Goal: Task Accomplishment & Management: Manage account settings

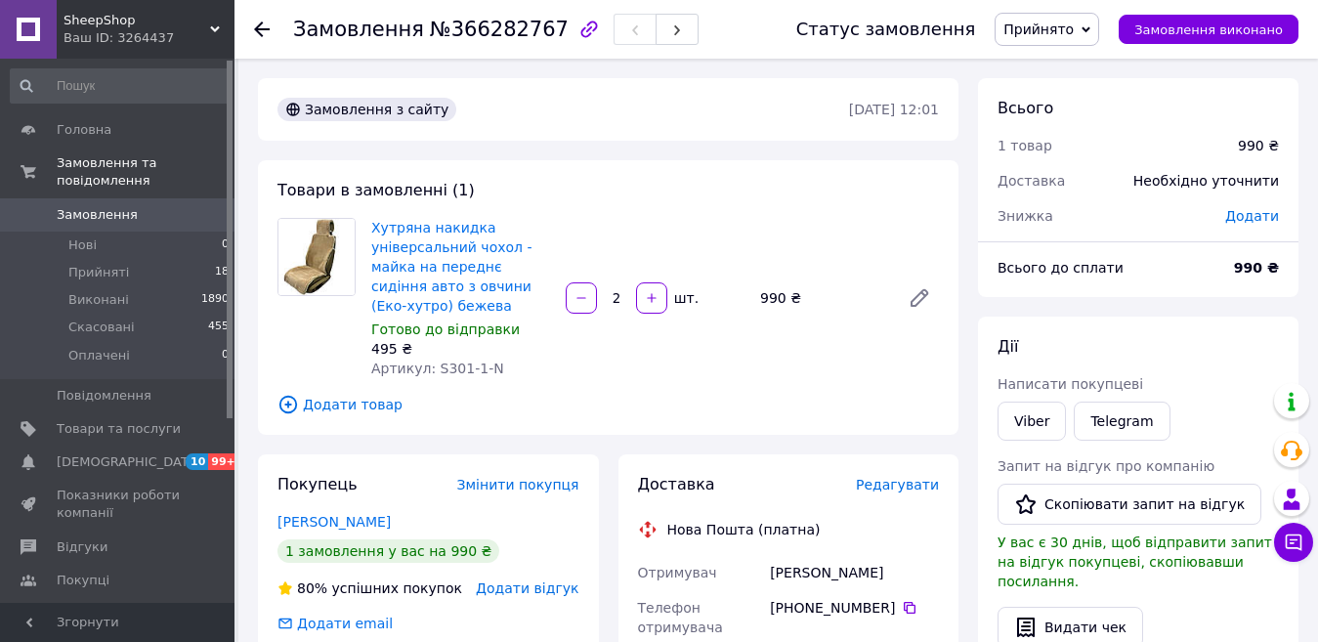
click at [786, 372] on div "Хутряна накидка універсальний чохол - майка на переднє сидіння авто з овчини (Е…" at bounding box center [655, 298] width 583 height 168
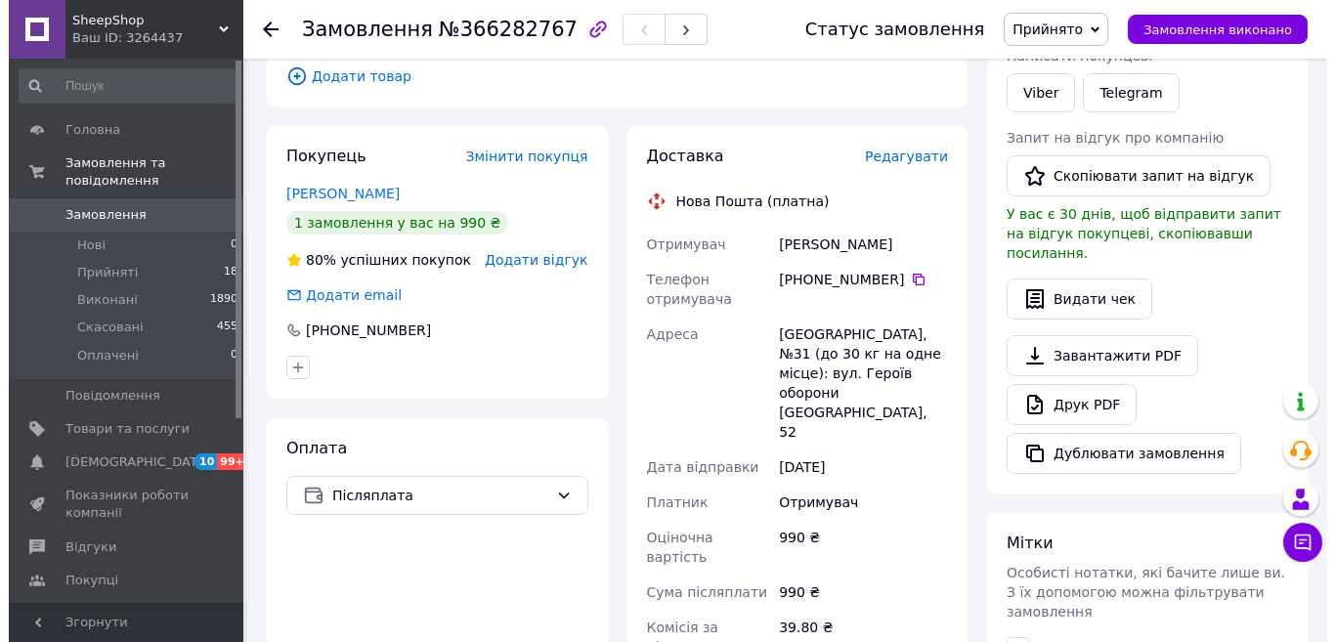
scroll to position [293, 0]
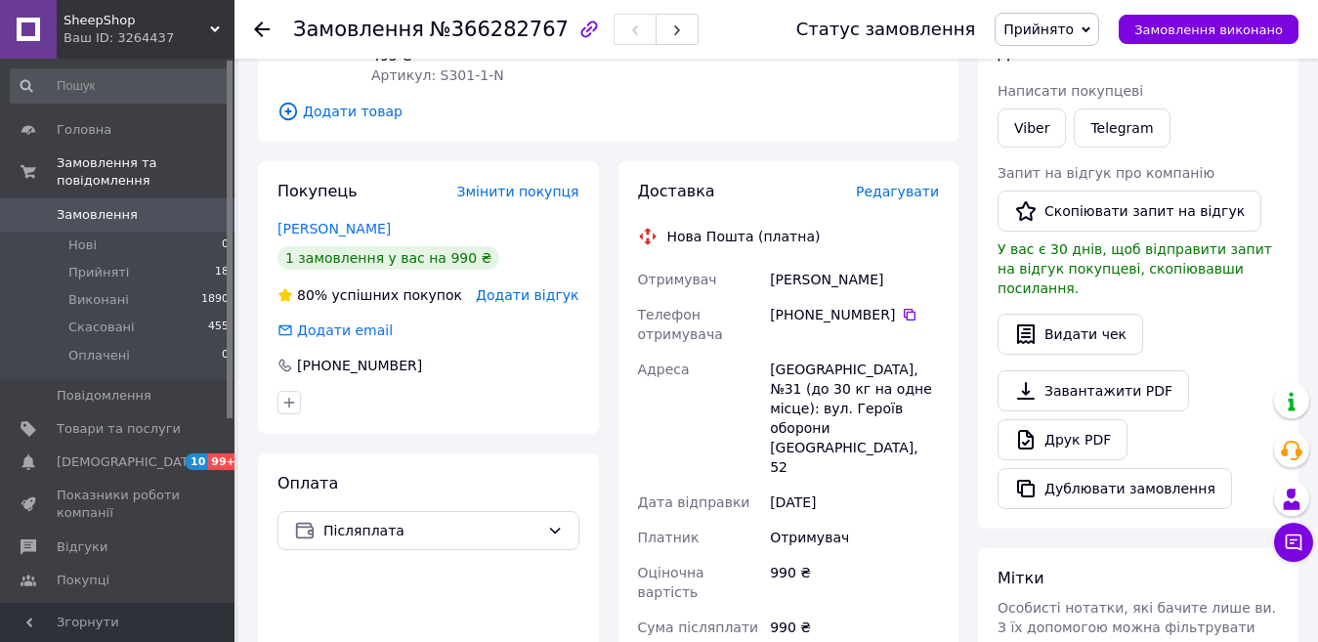
click at [896, 187] on span "Редагувати" at bounding box center [897, 192] width 83 height 16
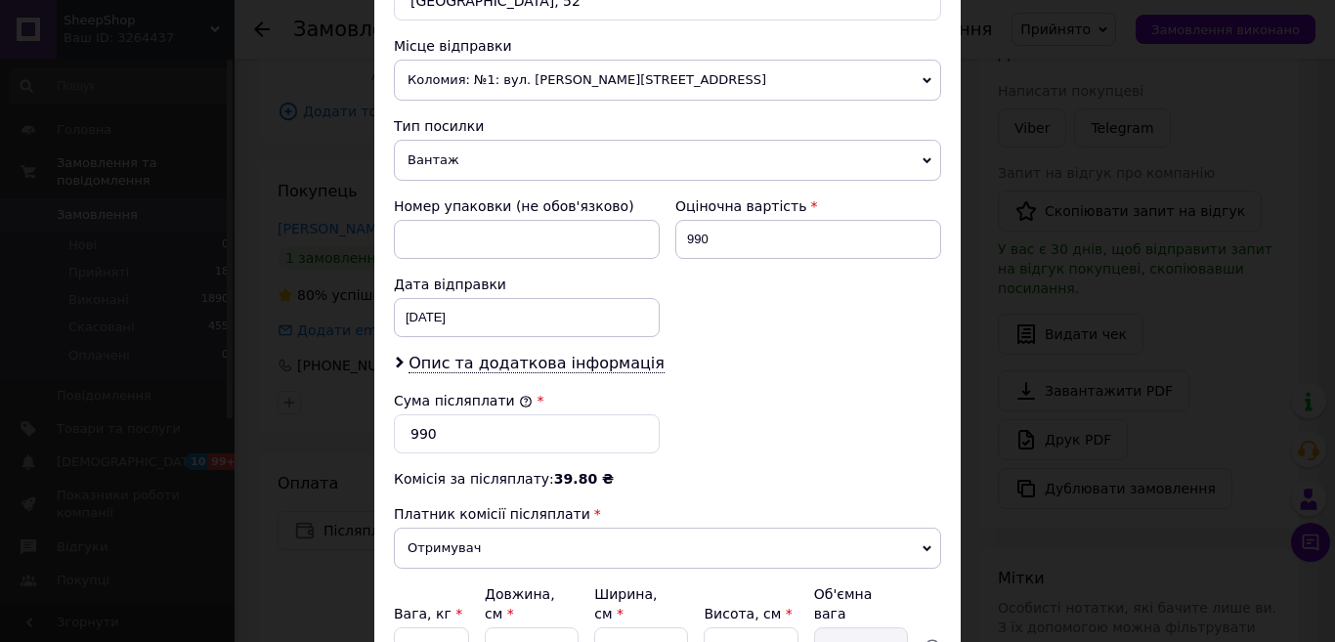
scroll to position [849, 0]
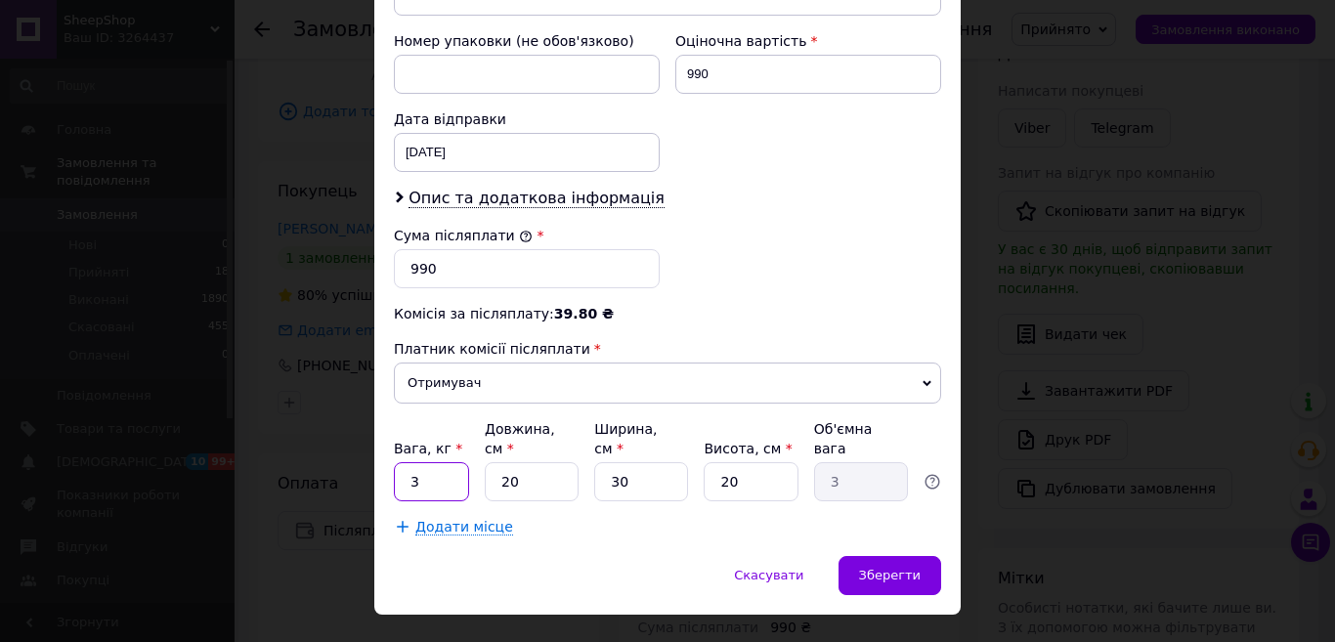
click at [456, 462] on input "3" at bounding box center [431, 481] width 75 height 39
click at [455, 462] on input "3" at bounding box center [431, 481] width 75 height 39
type input "1"
click at [513, 462] on input "20" at bounding box center [532, 481] width 94 height 39
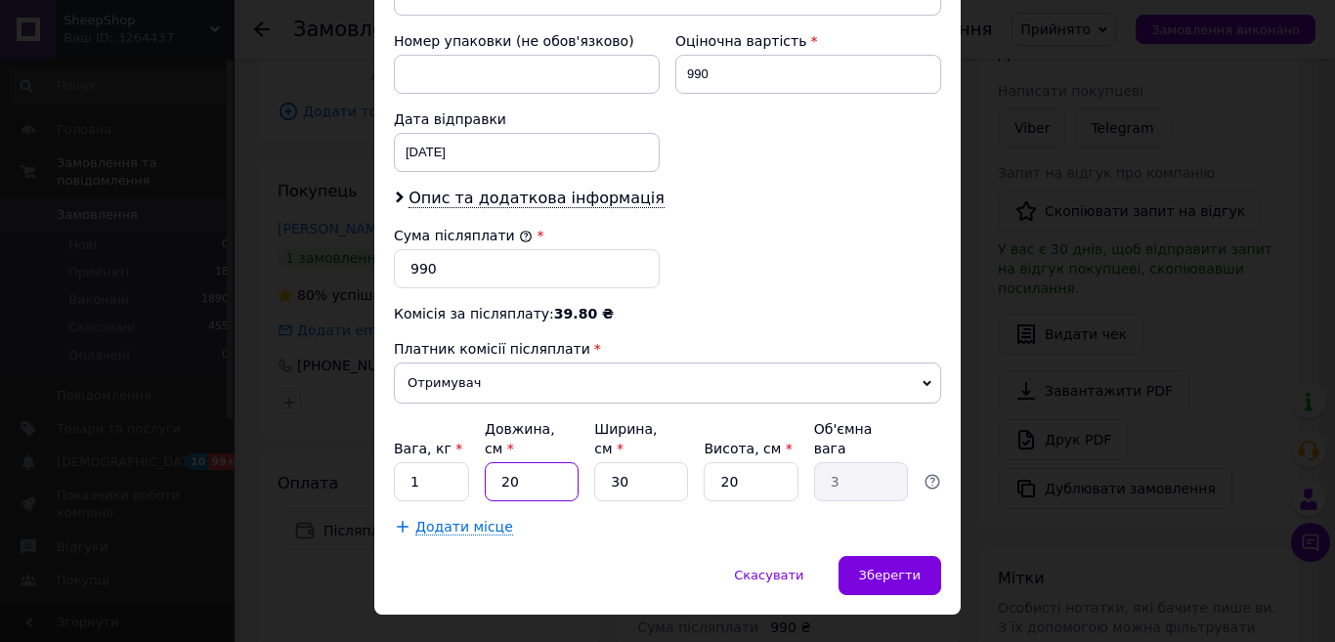
click at [513, 462] on input "20" at bounding box center [532, 481] width 94 height 39
type input "4"
type input "0.6"
type input "40"
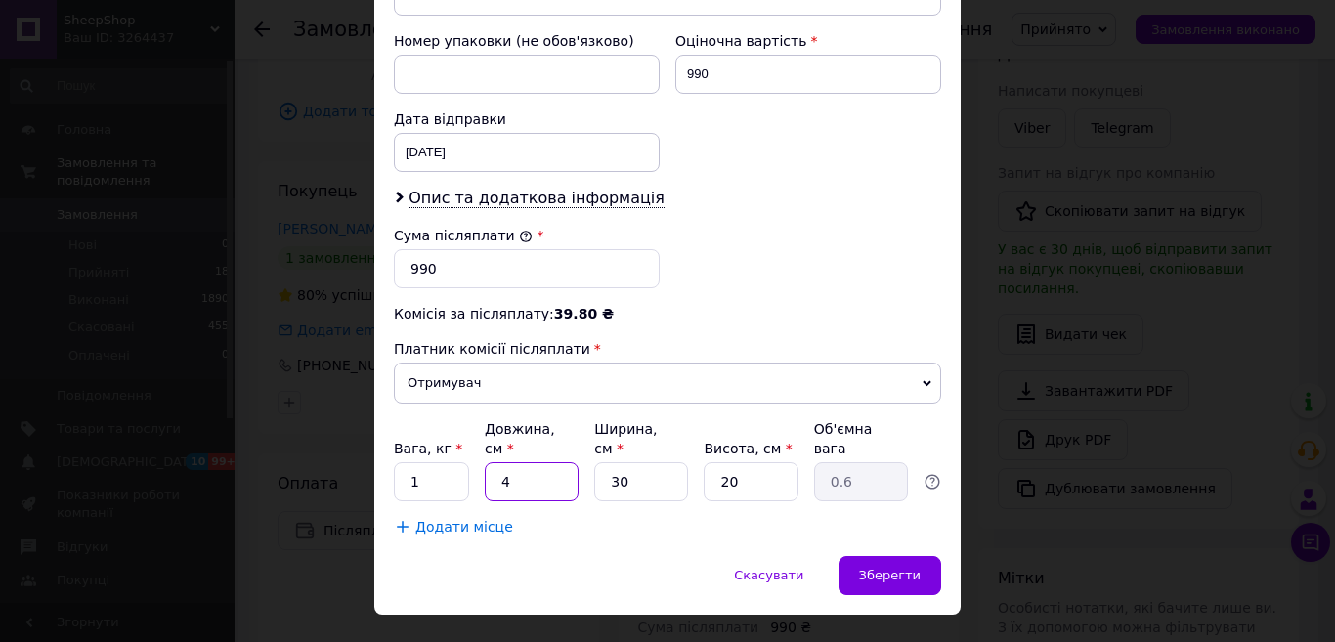
type input "6"
type input "40"
click at [642, 462] on input "30" at bounding box center [641, 481] width 94 height 39
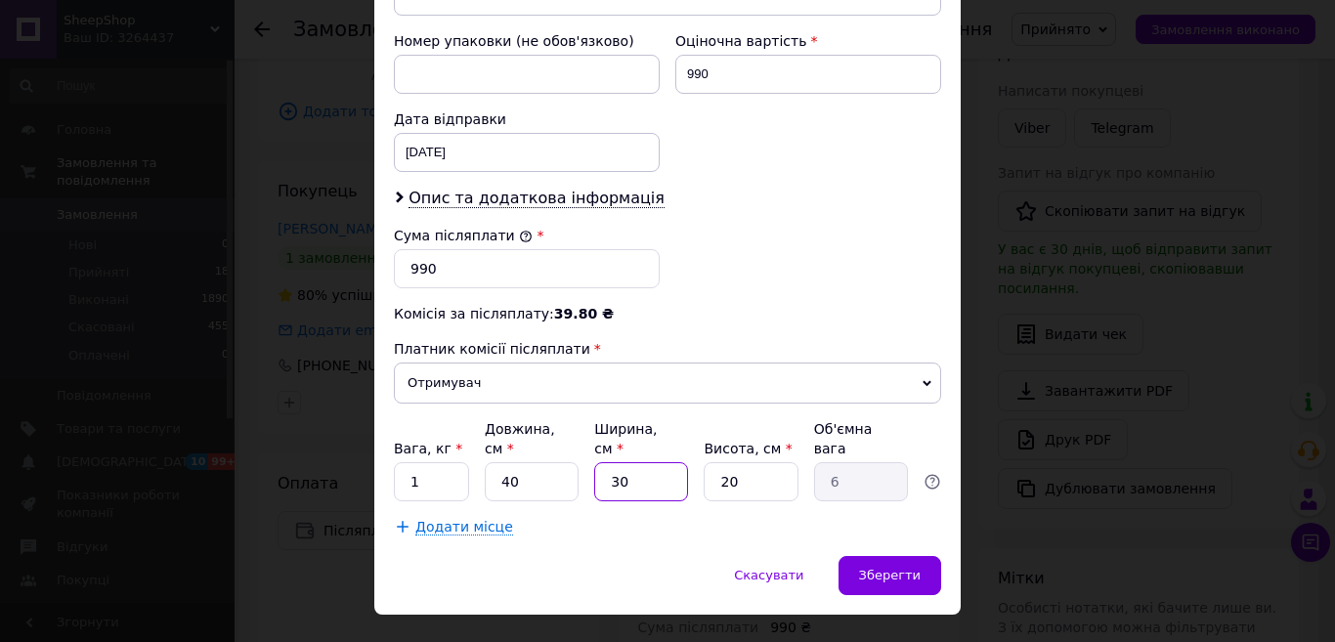
type input "4"
type input "0.8"
type input "40"
type input "8"
type input "40"
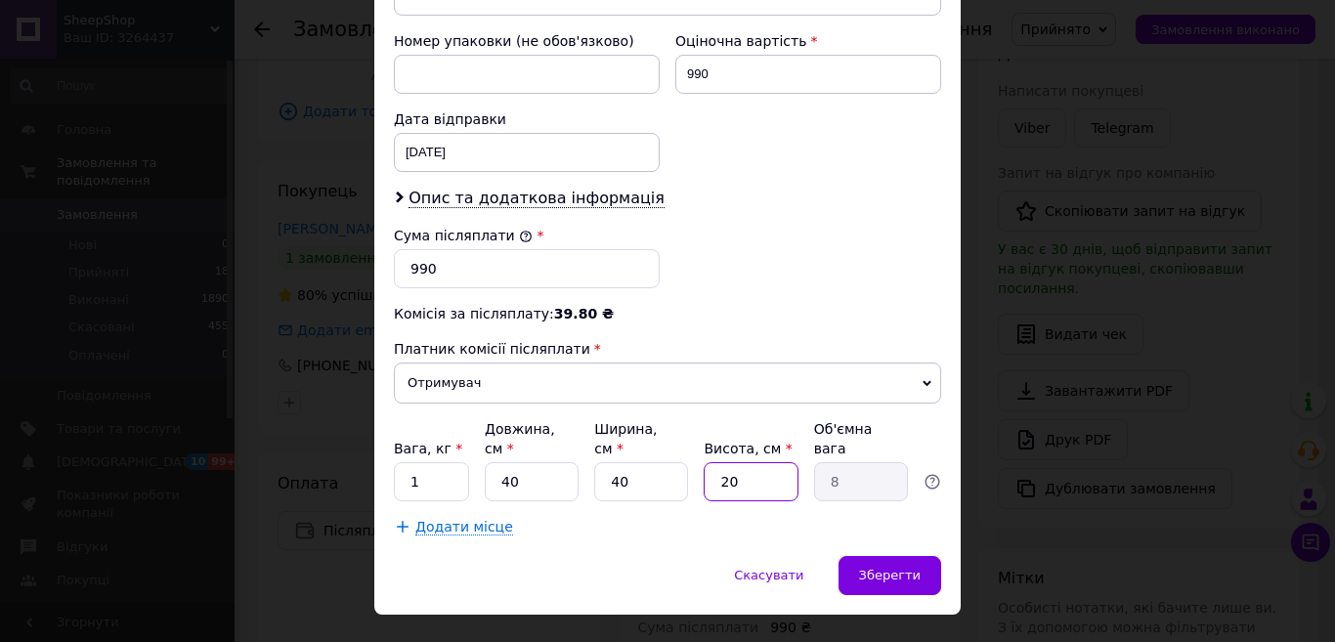
click at [721, 462] on input "20" at bounding box center [751, 481] width 94 height 39
type input "7"
type input "2.8"
type input "7"
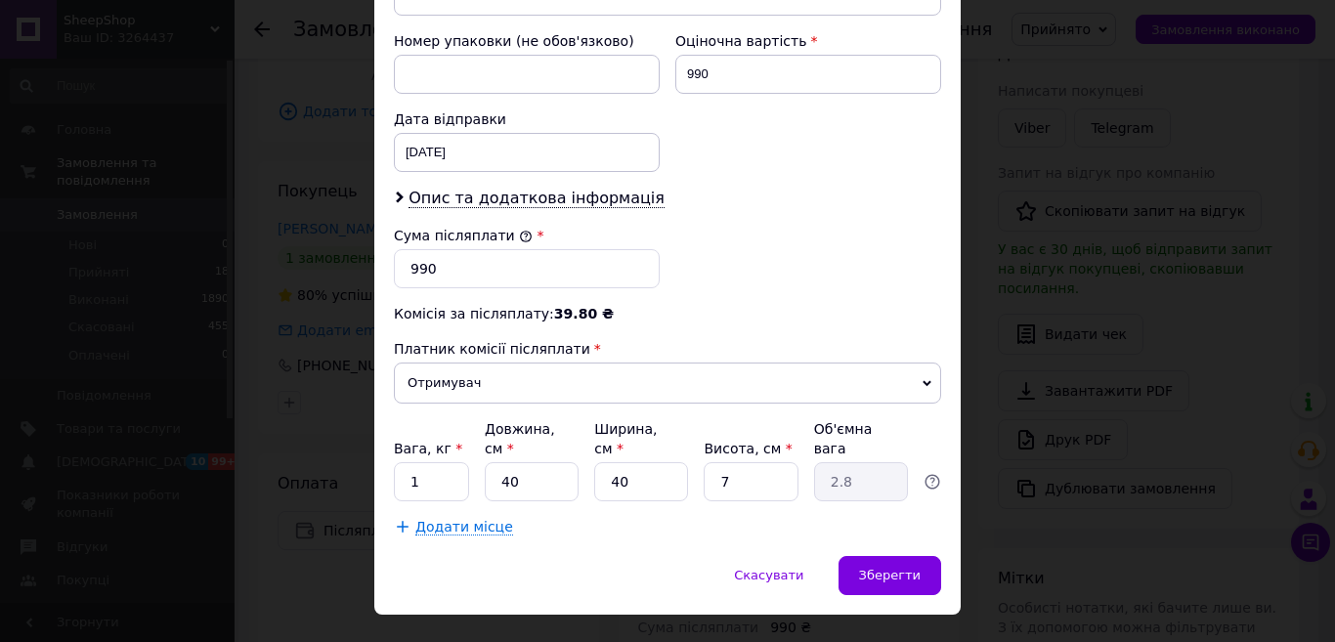
click at [673, 517] on div "Додати місце" at bounding box center [667, 527] width 547 height 20
click at [877, 568] on span "Зберегти" at bounding box center [890, 575] width 62 height 15
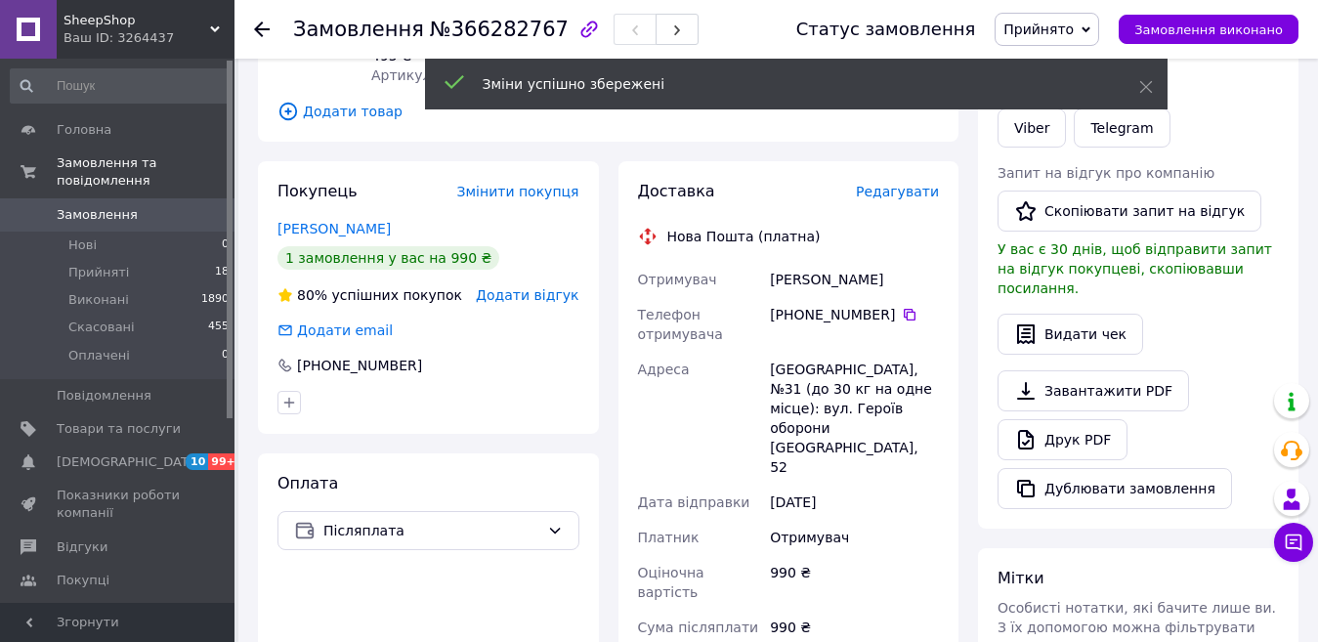
drag, startPoint x: 771, startPoint y: 279, endPoint x: 898, endPoint y: 279, distance: 127.0
click at [898, 279] on div "Демешкант Наталя" at bounding box center [854, 279] width 177 height 35
copy div "Демешкант Наталя"
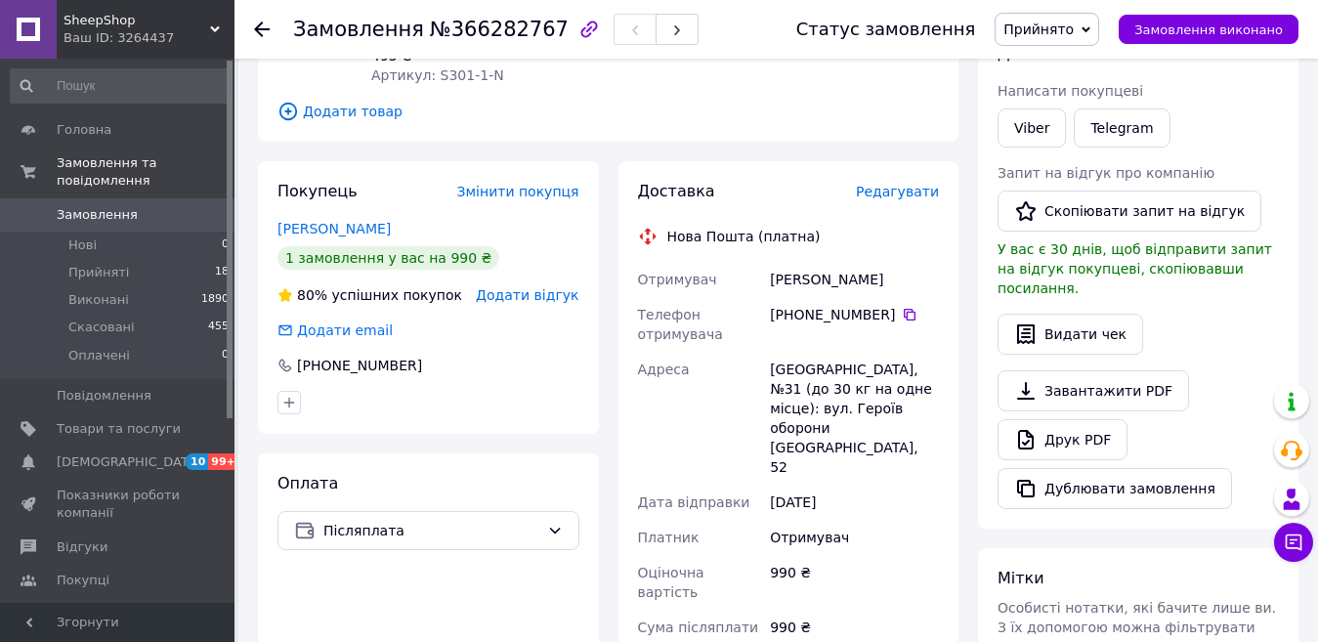
drag, startPoint x: 894, startPoint y: 316, endPoint x: 932, endPoint y: 323, distance: 38.9
click at [902, 316] on icon at bounding box center [910, 315] width 16 height 16
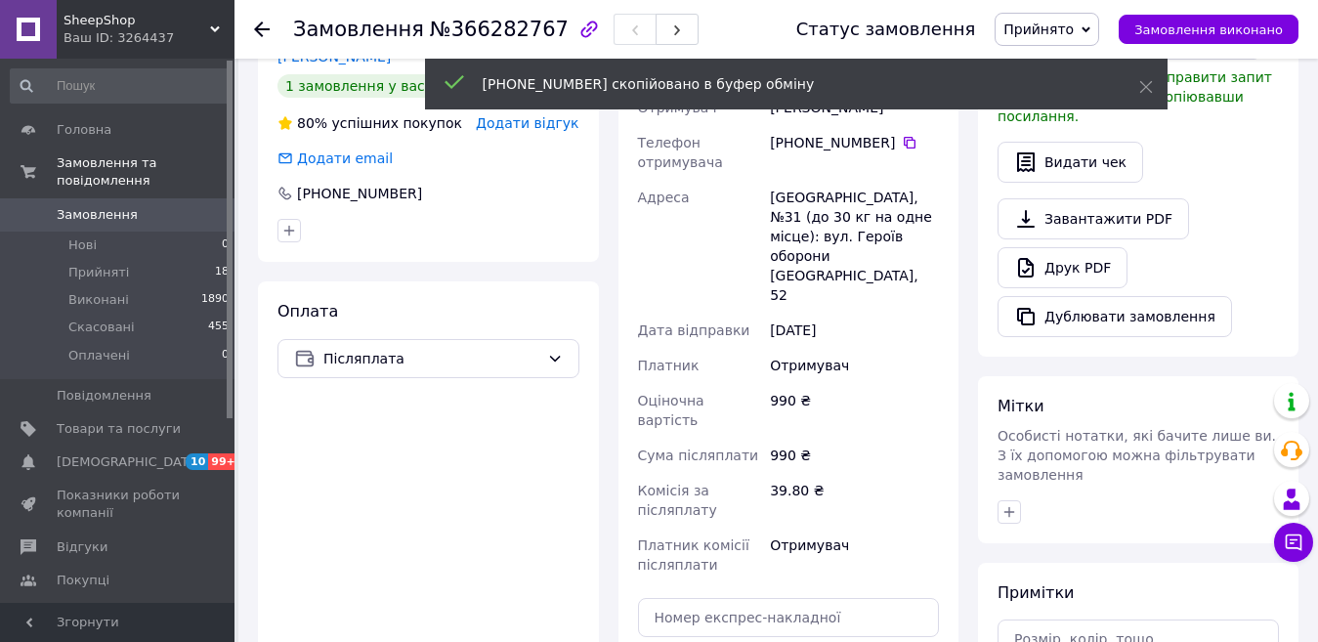
scroll to position [586, 0]
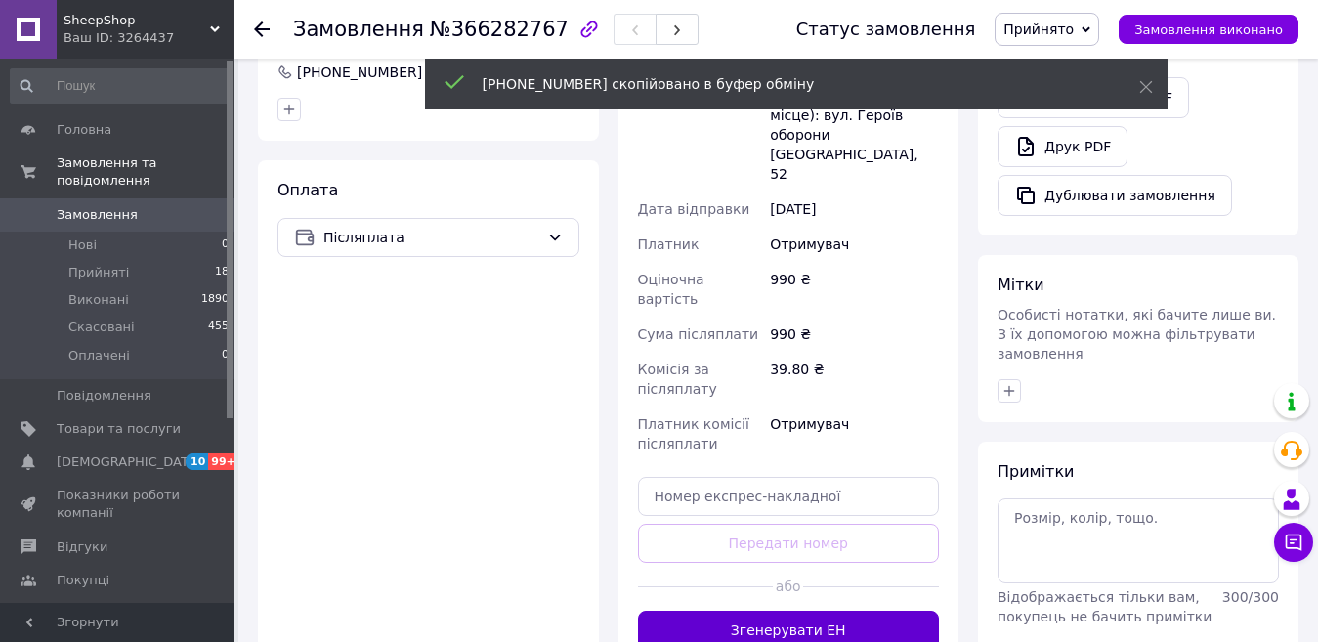
click at [859, 611] on button "Згенерувати ЕН" at bounding box center [789, 630] width 302 height 39
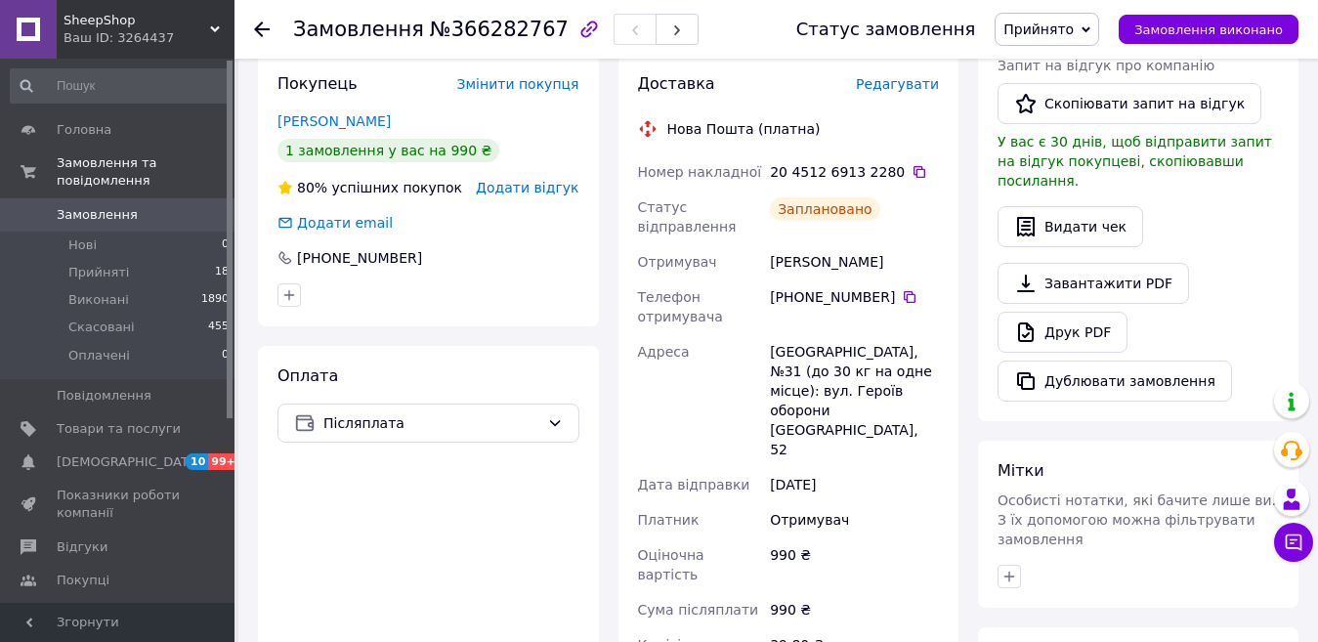
scroll to position [391, 0]
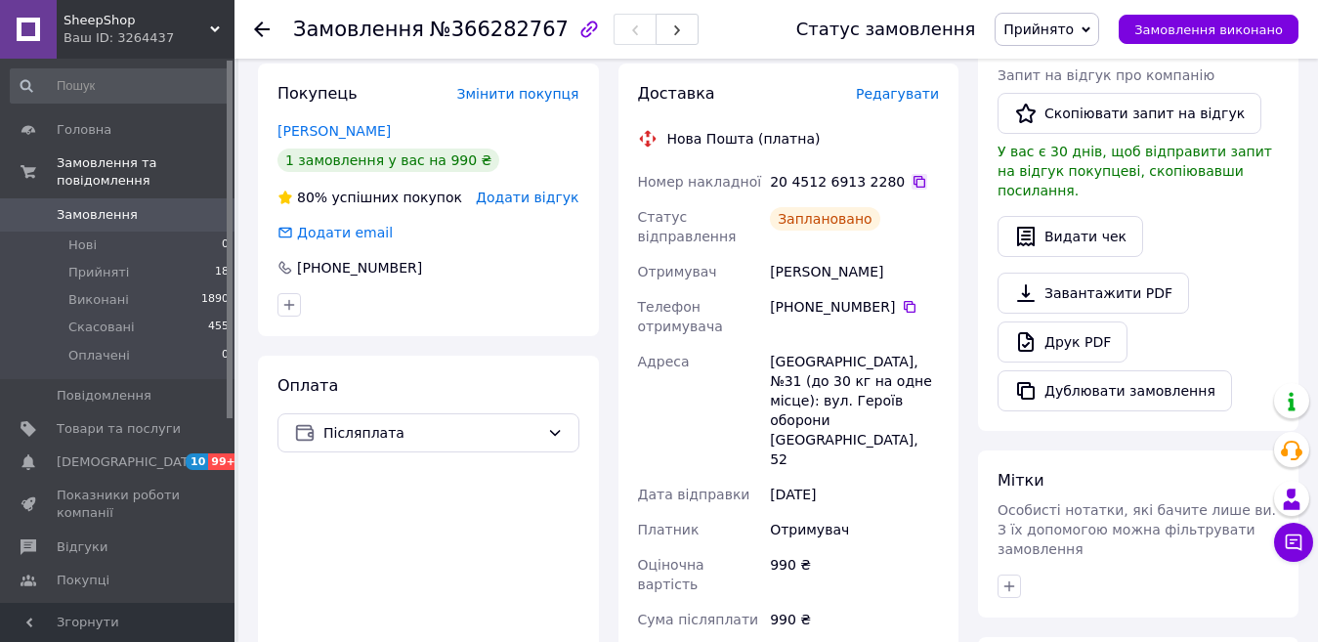
click at [912, 188] on icon at bounding box center [920, 182] width 16 height 16
drag, startPoint x: 536, startPoint y: 328, endPoint x: 551, endPoint y: 334, distance: 16.7
click at [536, 327] on div "Покупець Змінити покупця Демешкант Наталя 1 замовлення у вас на 990 ₴ 80% успіш…" at bounding box center [428, 200] width 341 height 273
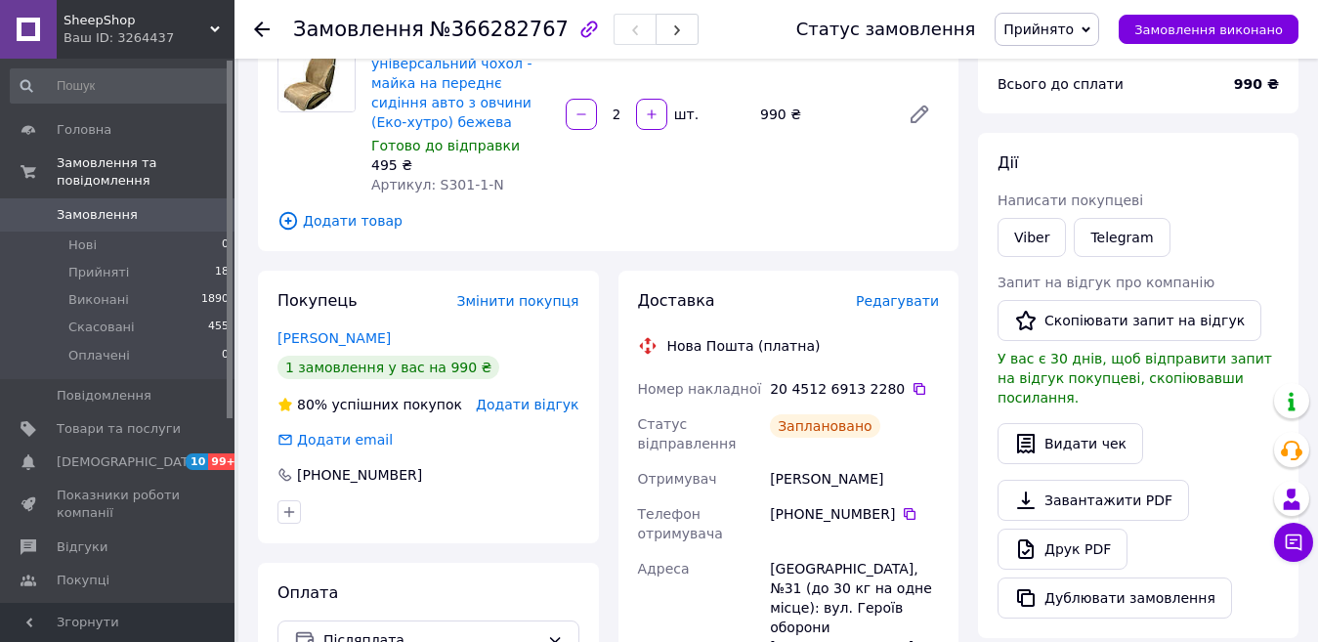
scroll to position [0, 0]
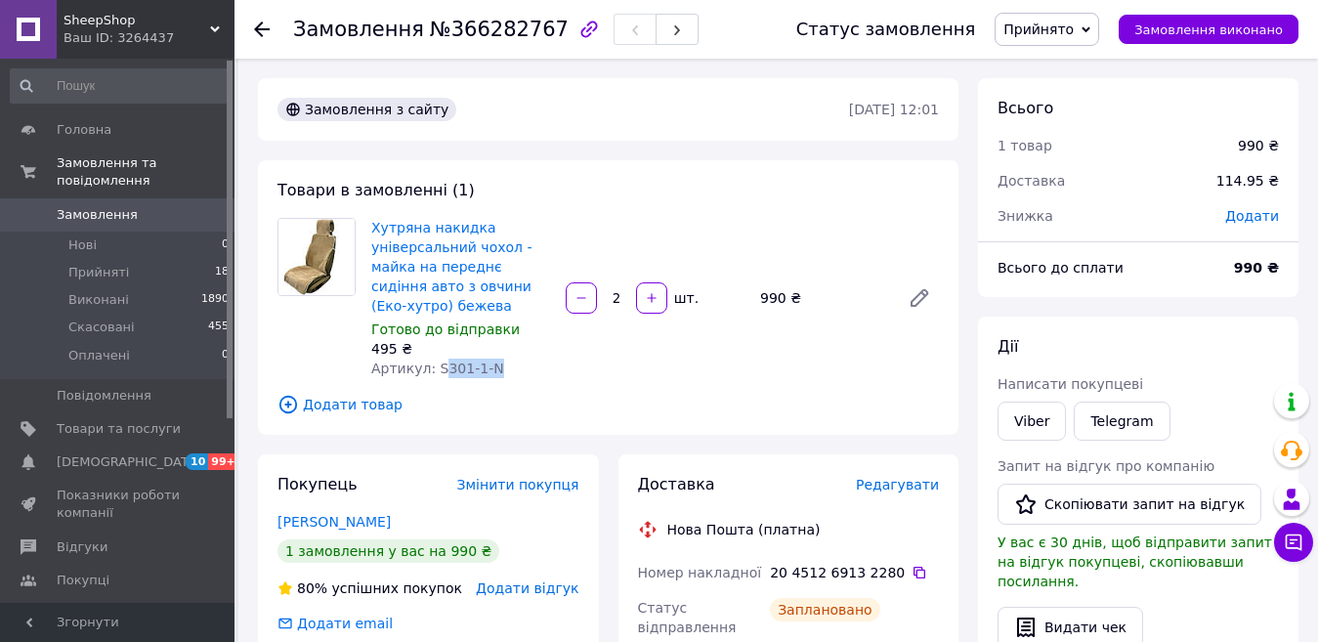
drag, startPoint x: 496, startPoint y: 364, endPoint x: 435, endPoint y: 367, distance: 61.7
click at [435, 367] on div "Артикул: S301-1-N" at bounding box center [460, 369] width 179 height 20
copy span "301-1-N"
click at [733, 376] on div "Хутряна накидка універсальний чохол - майка на переднє сидіння авто з овчини (Е…" at bounding box center [655, 298] width 583 height 168
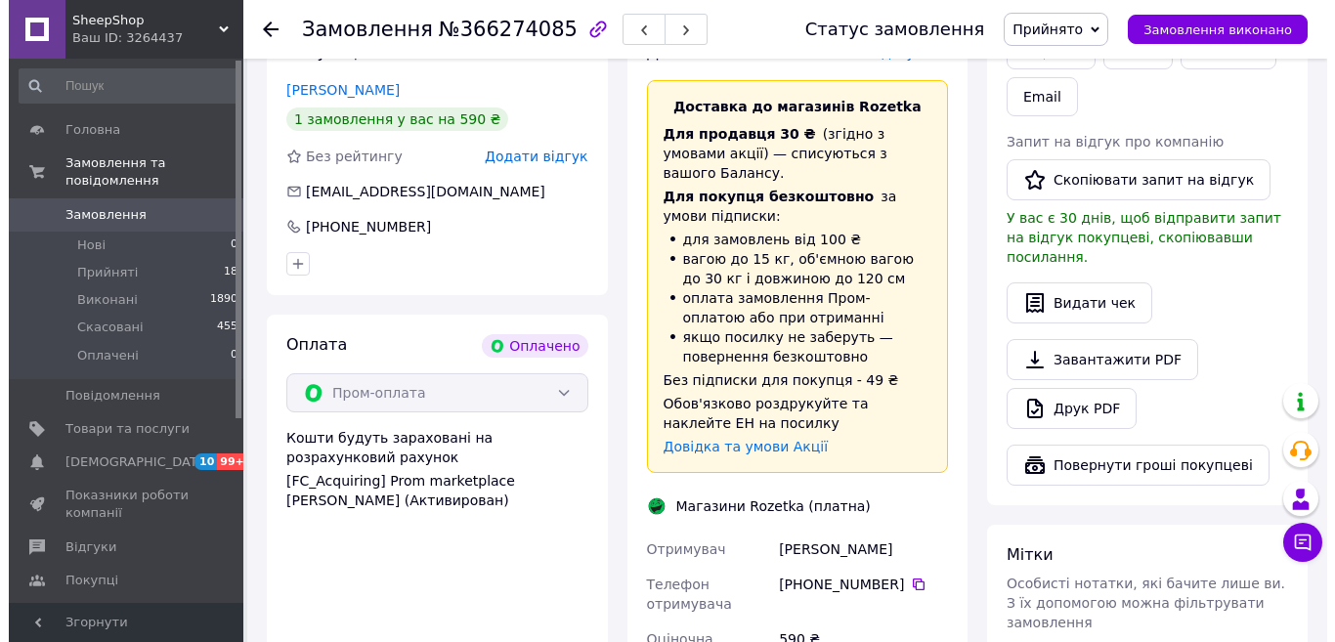
scroll to position [880, 0]
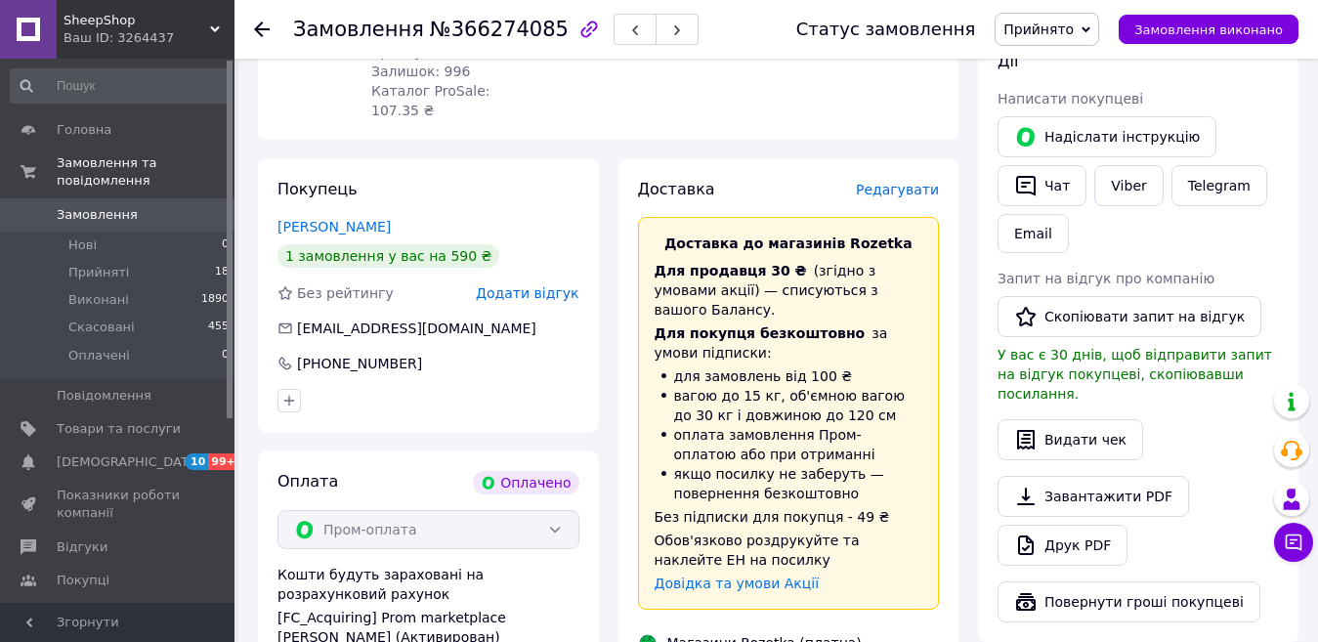
click at [923, 182] on span "Редагувати" at bounding box center [897, 190] width 83 height 16
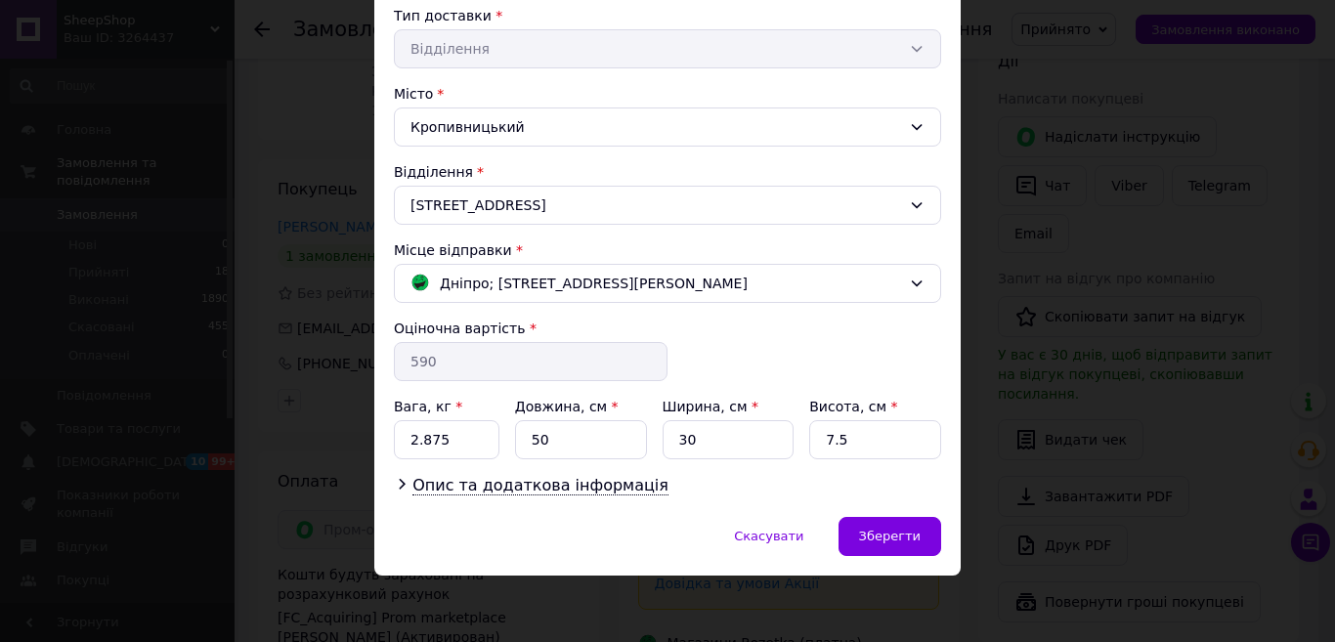
scroll to position [456, 0]
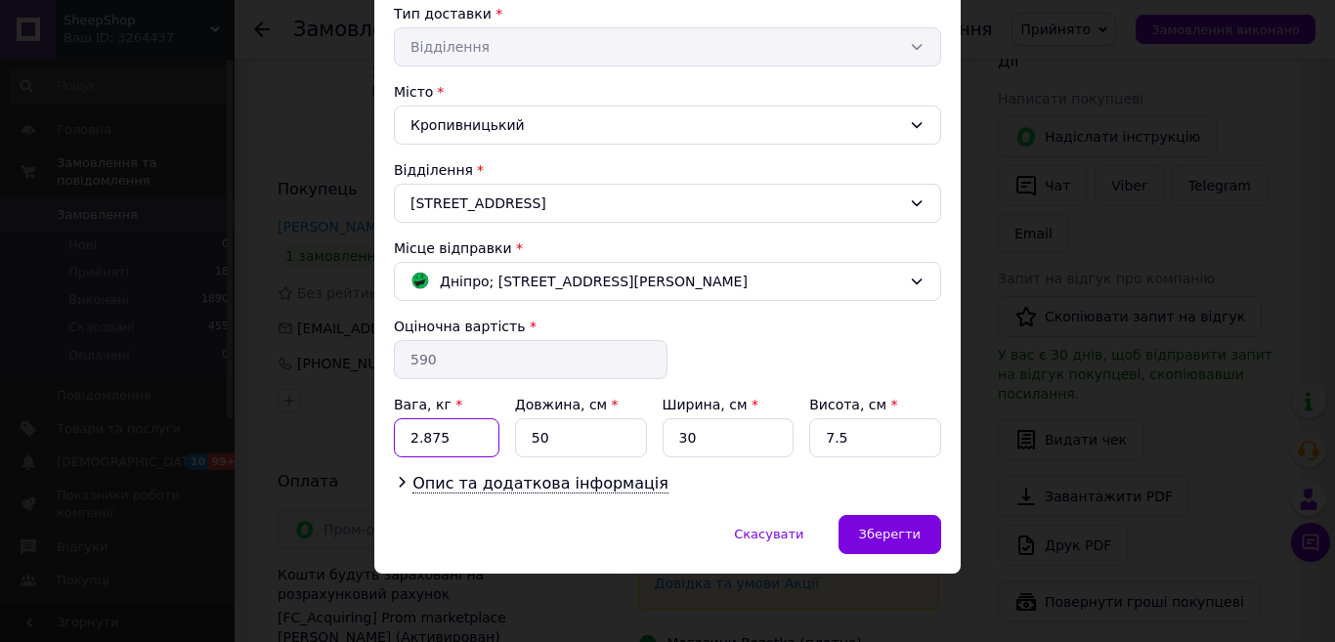
click at [449, 442] on input "2.875" at bounding box center [447, 437] width 106 height 39
type input "0.8"
click at [579, 441] on input "50" at bounding box center [581, 437] width 132 height 39
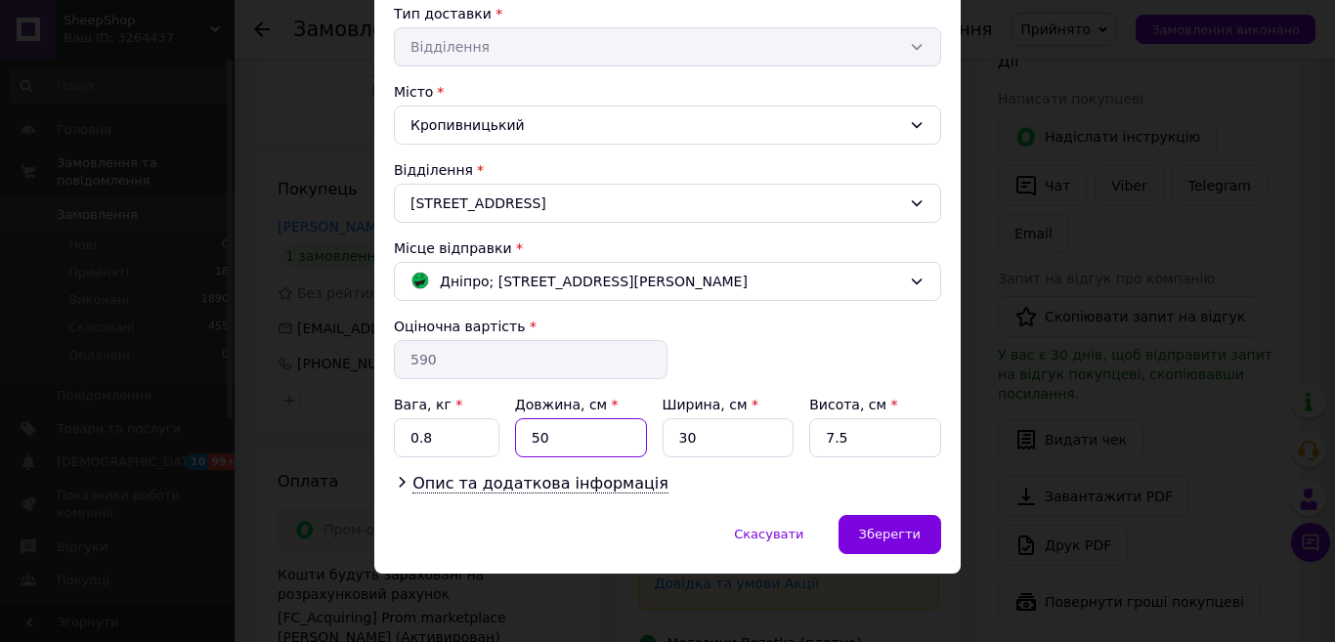
click at [579, 441] on input "50" at bounding box center [581, 437] width 132 height 39
type input "35"
click at [707, 436] on input "30" at bounding box center [729, 437] width 132 height 39
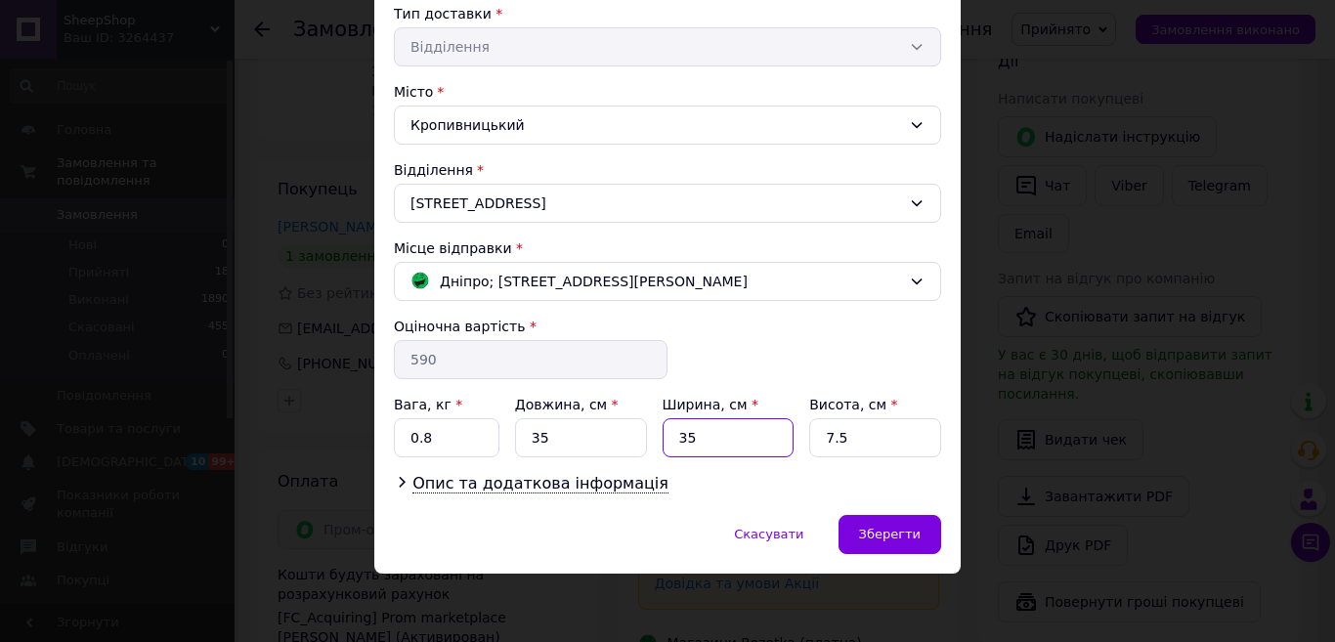
type input "35"
click at [846, 438] on input "7.5" at bounding box center [875, 437] width 132 height 39
click at [711, 487] on div "Опис та додаткова інформація" at bounding box center [667, 484] width 547 height 22
click at [836, 434] on input "8" at bounding box center [875, 437] width 132 height 39
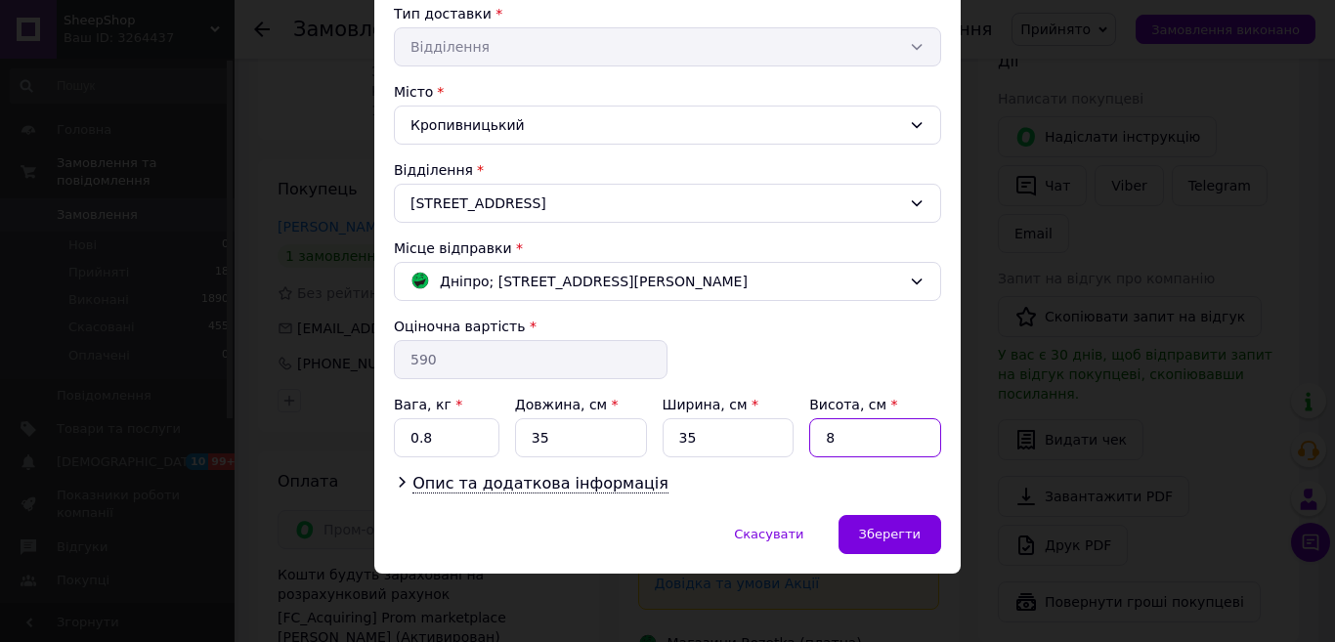
click at [836, 434] on input "8" at bounding box center [875, 437] width 132 height 39
type input "7"
click at [745, 476] on div "Опис та додаткова інформація" at bounding box center [667, 484] width 547 height 22
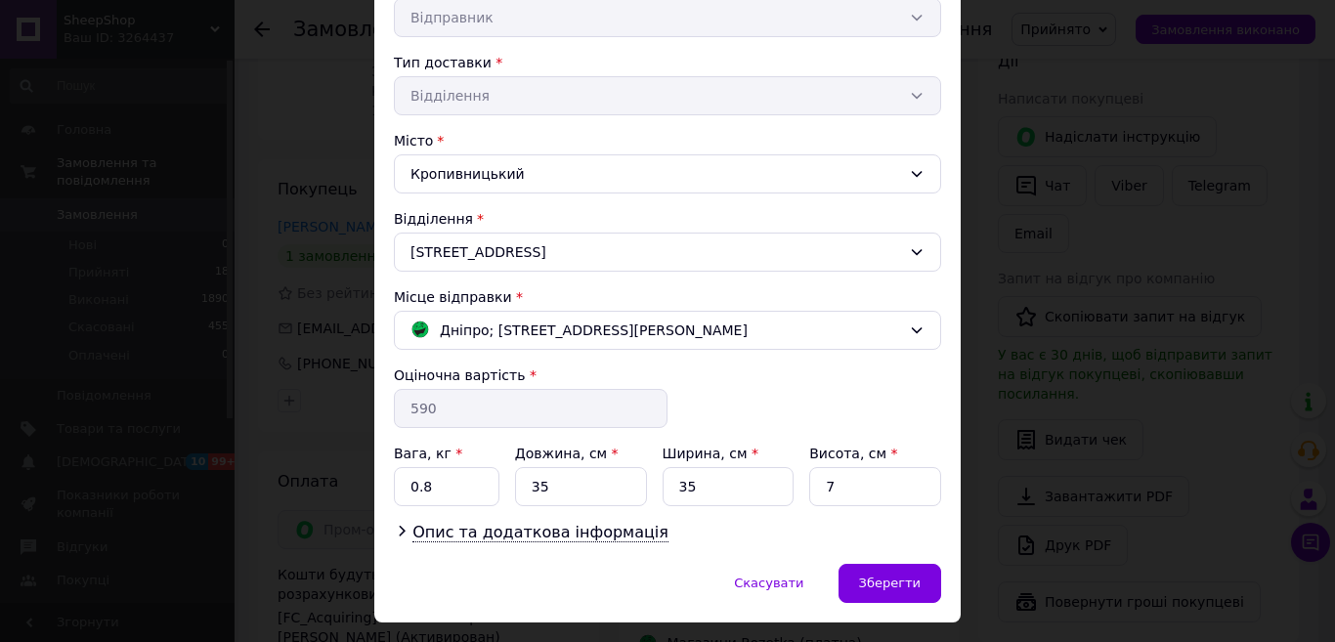
scroll to position [359, 0]
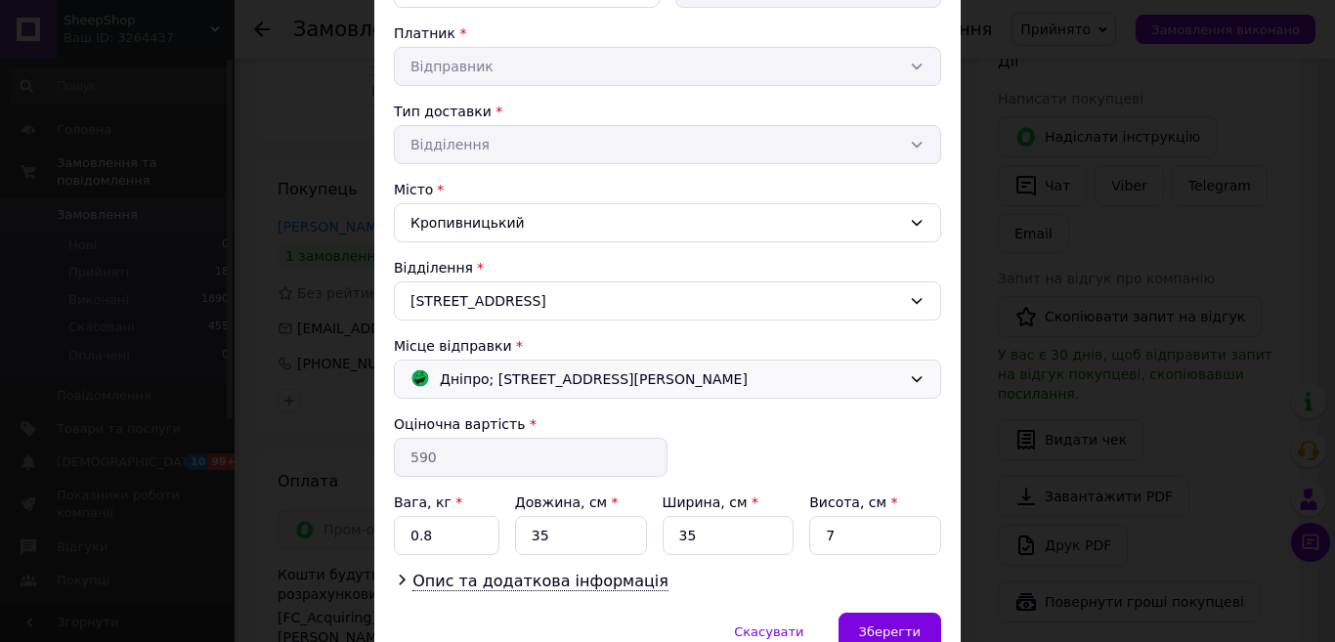
click at [574, 382] on span "Дніпро; проспект Богдана Хмельницького, 118 Д" at bounding box center [594, 378] width 308 height 21
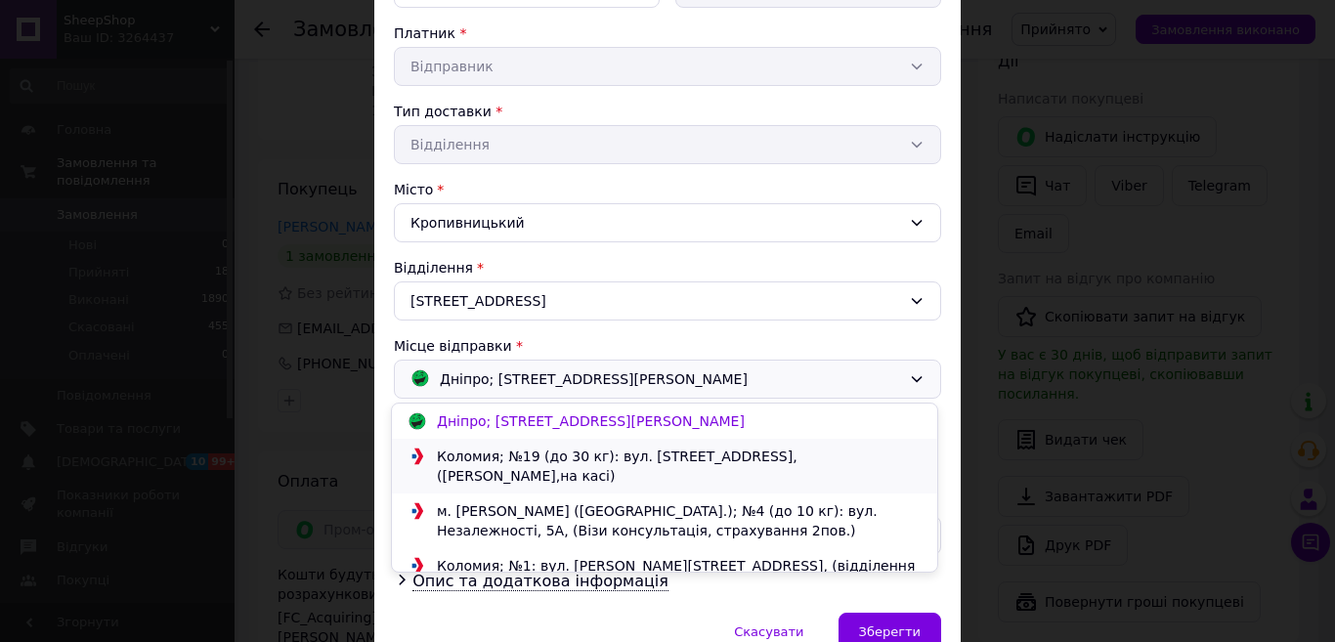
click at [569, 457] on div "Коломия; №19 (до 30 кг): вул. Січових Стрільців, 62, (Rozetka,на касі)" at bounding box center [679, 466] width 494 height 39
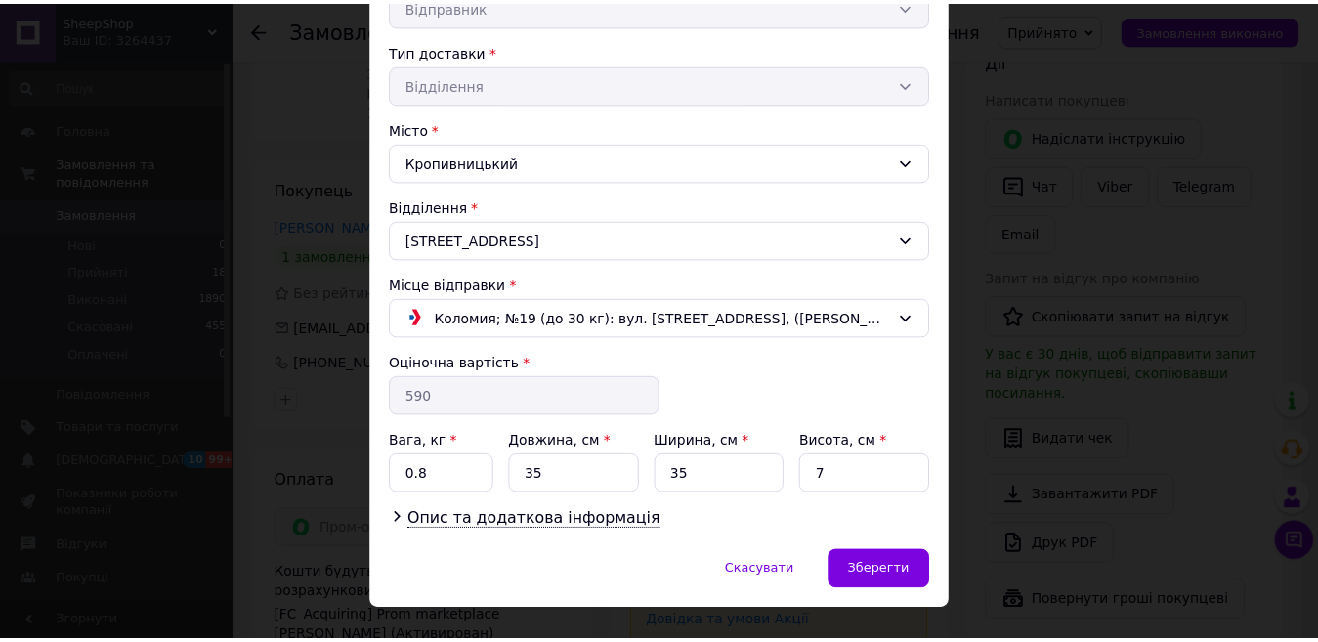
scroll to position [456, 0]
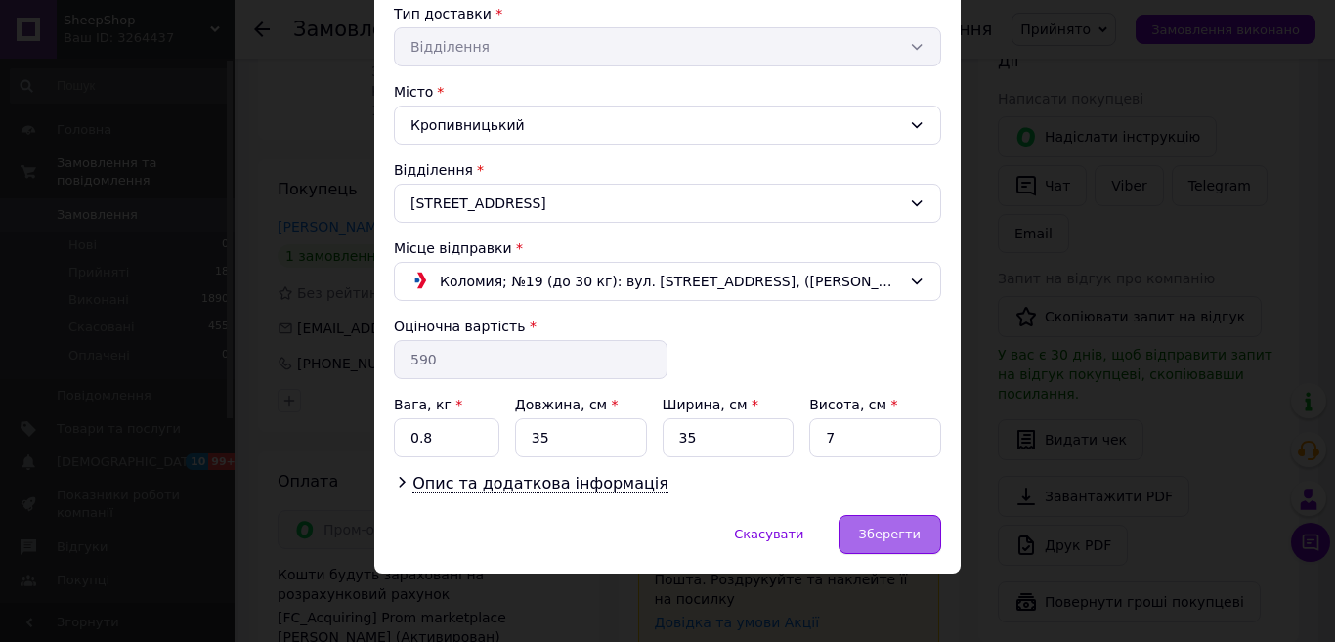
click at [926, 548] on div "Зберегти" at bounding box center [889, 534] width 103 height 39
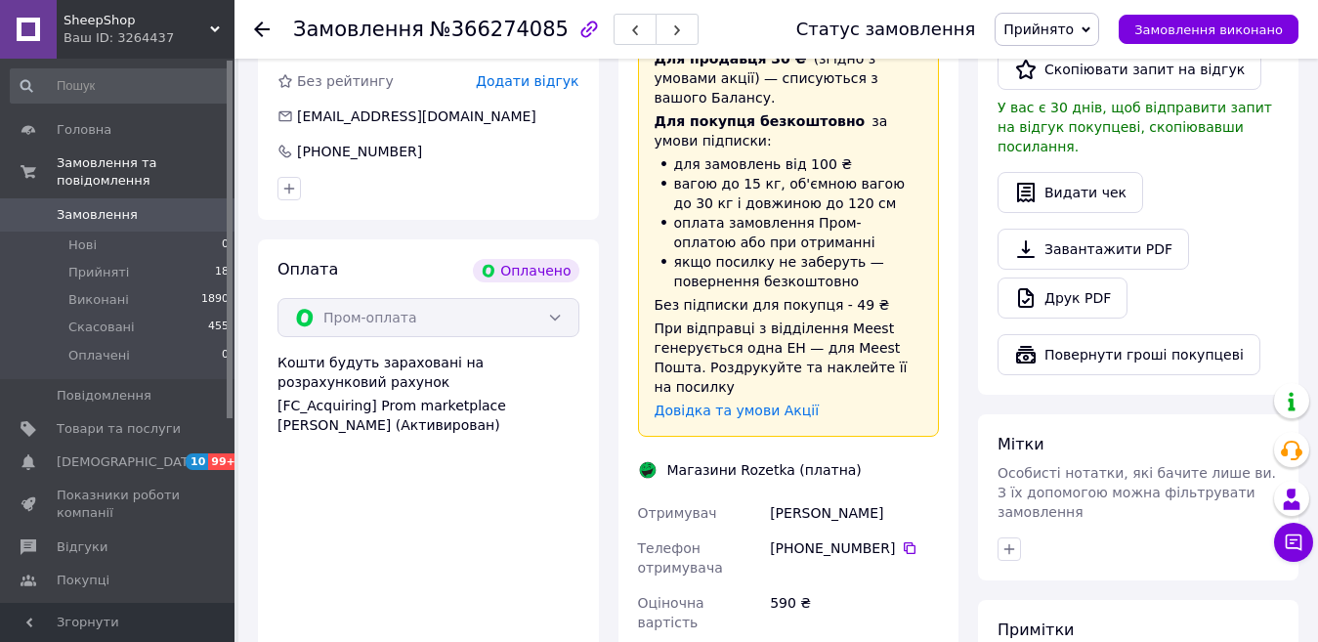
scroll to position [1466, 0]
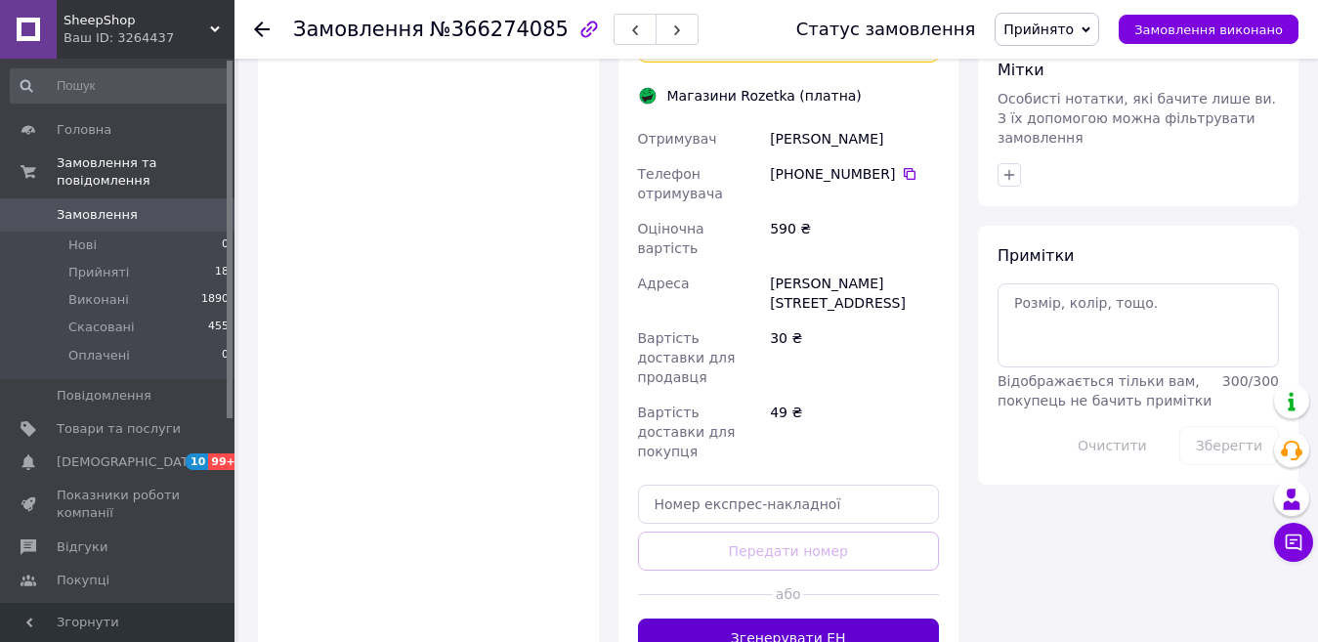
click at [839, 619] on button "Згенерувати ЕН" at bounding box center [789, 638] width 302 height 39
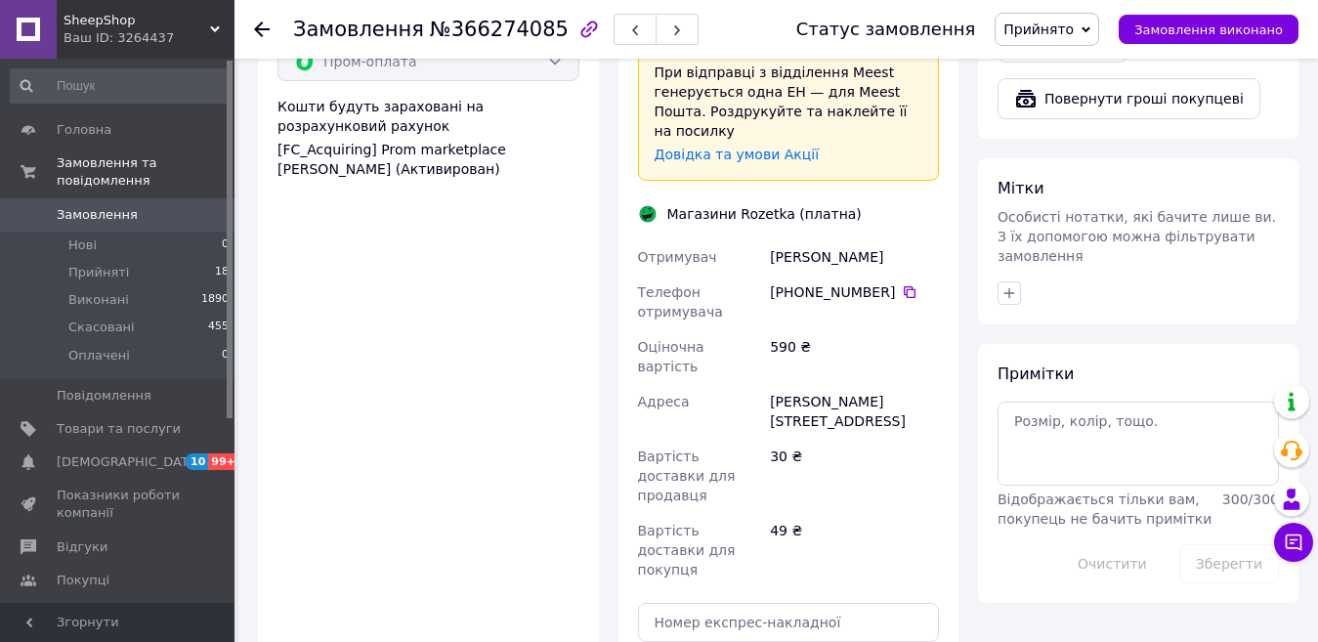
scroll to position [1173, 0]
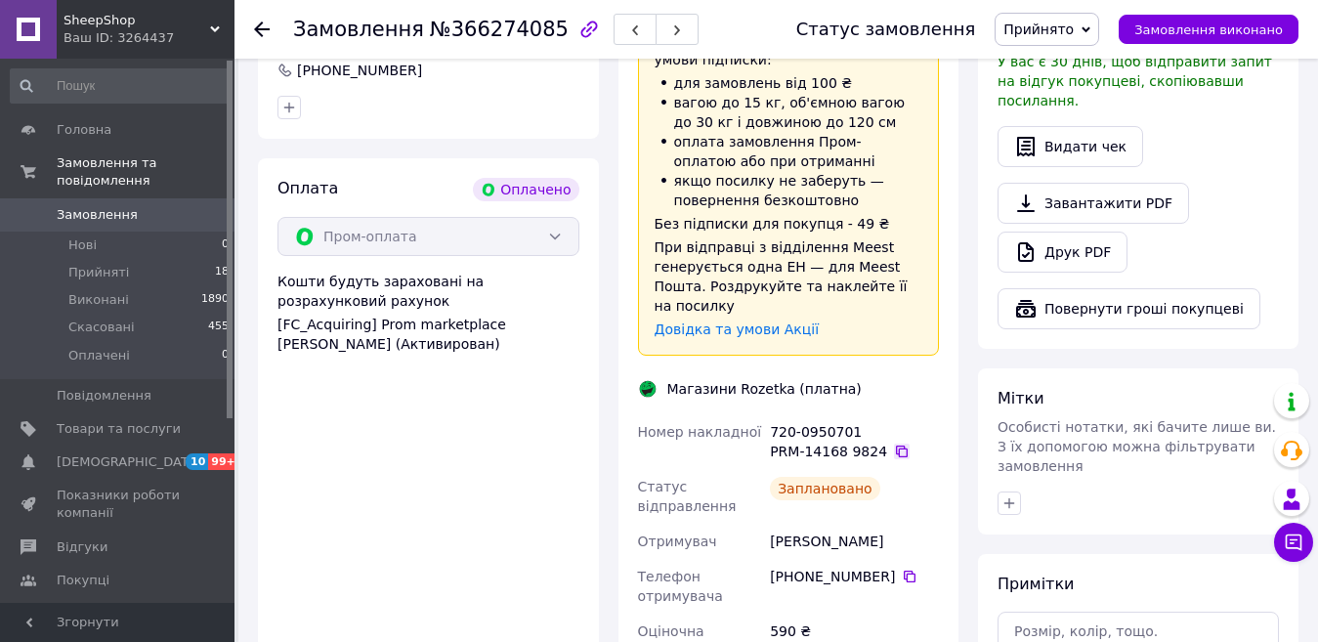
click at [896, 446] on icon at bounding box center [902, 452] width 12 height 12
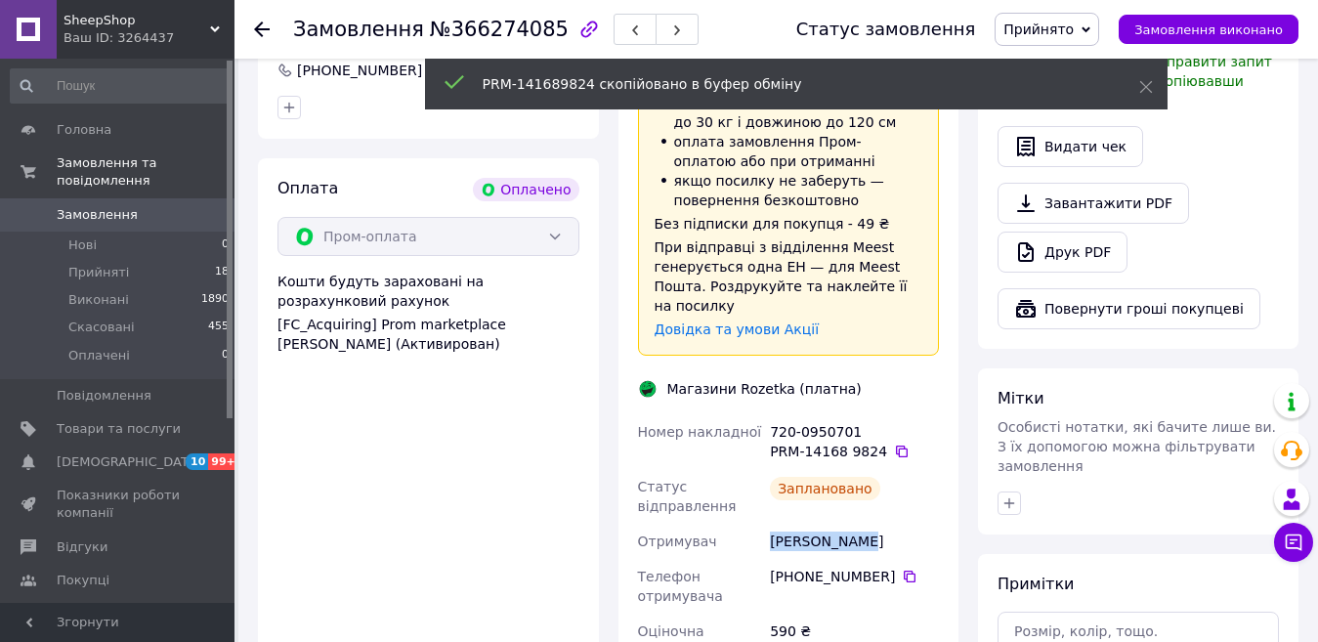
drag, startPoint x: 771, startPoint y: 444, endPoint x: 905, endPoint y: 442, distance: 133.9
click at [905, 524] on div "Попова Олена" at bounding box center [854, 541] width 177 height 35
copy div "Попова Олена"
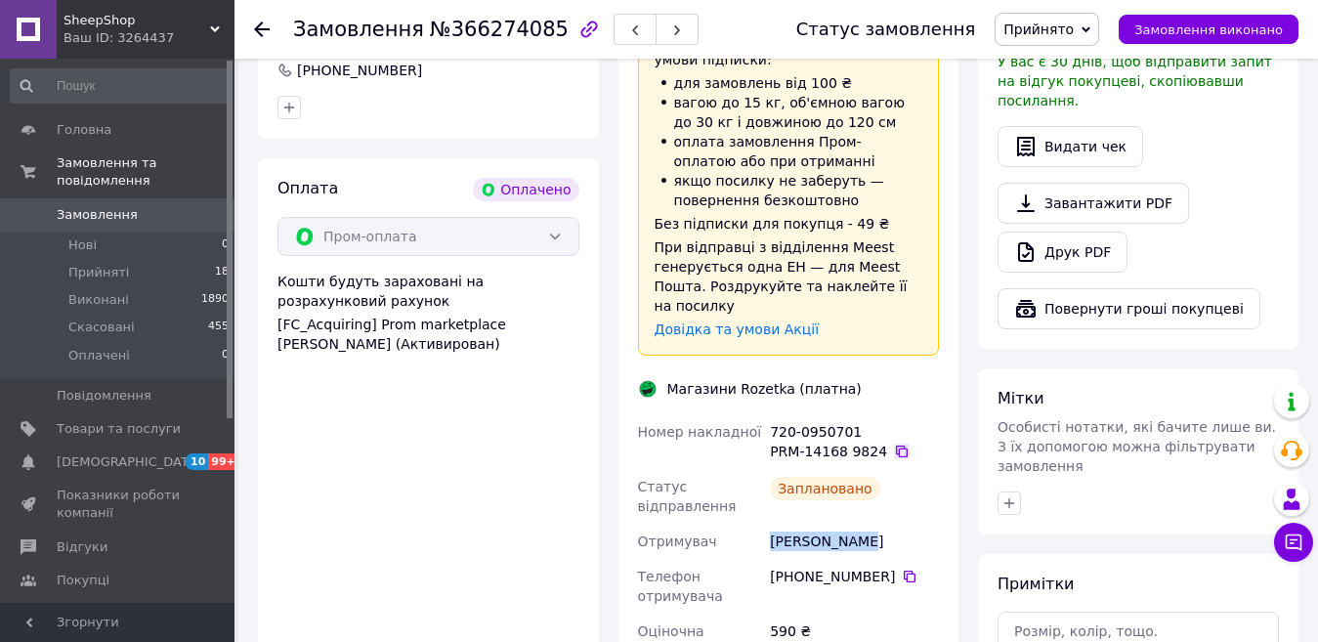
click at [893, 442] on div "PRM-14168 9824" at bounding box center [854, 452] width 169 height 20
click at [894, 444] on icon at bounding box center [902, 452] width 16 height 16
click at [694, 414] on div "Номер накладної" at bounding box center [700, 441] width 133 height 55
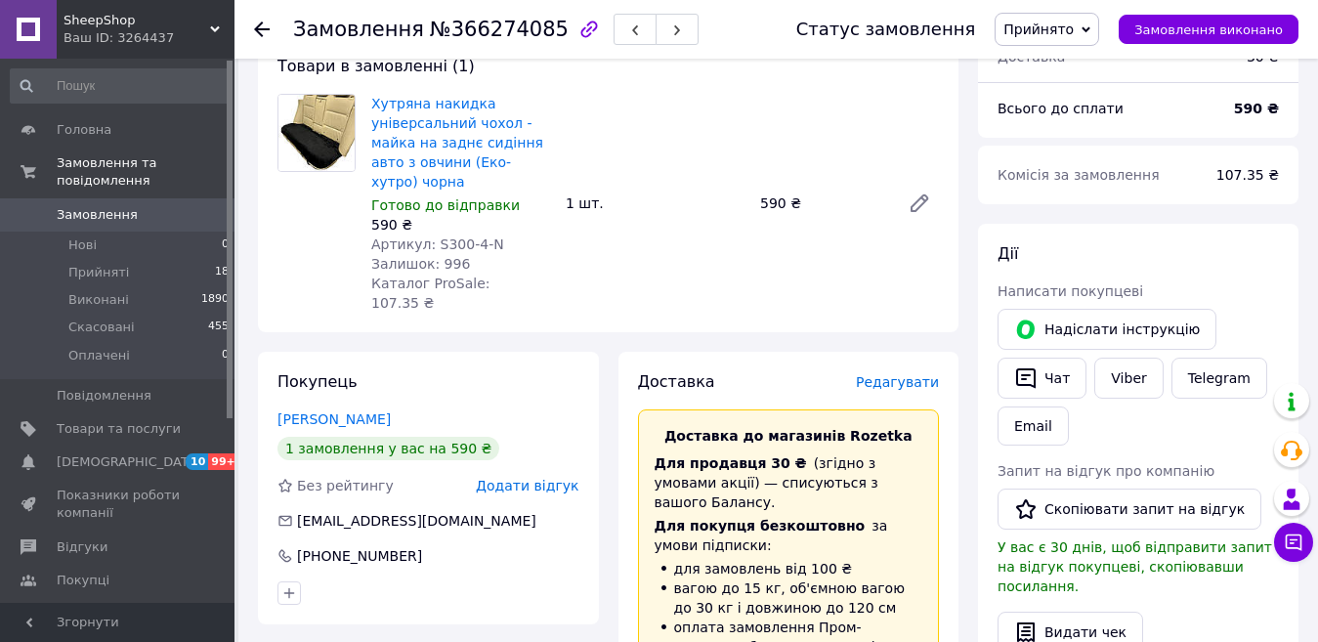
scroll to position [684, 0]
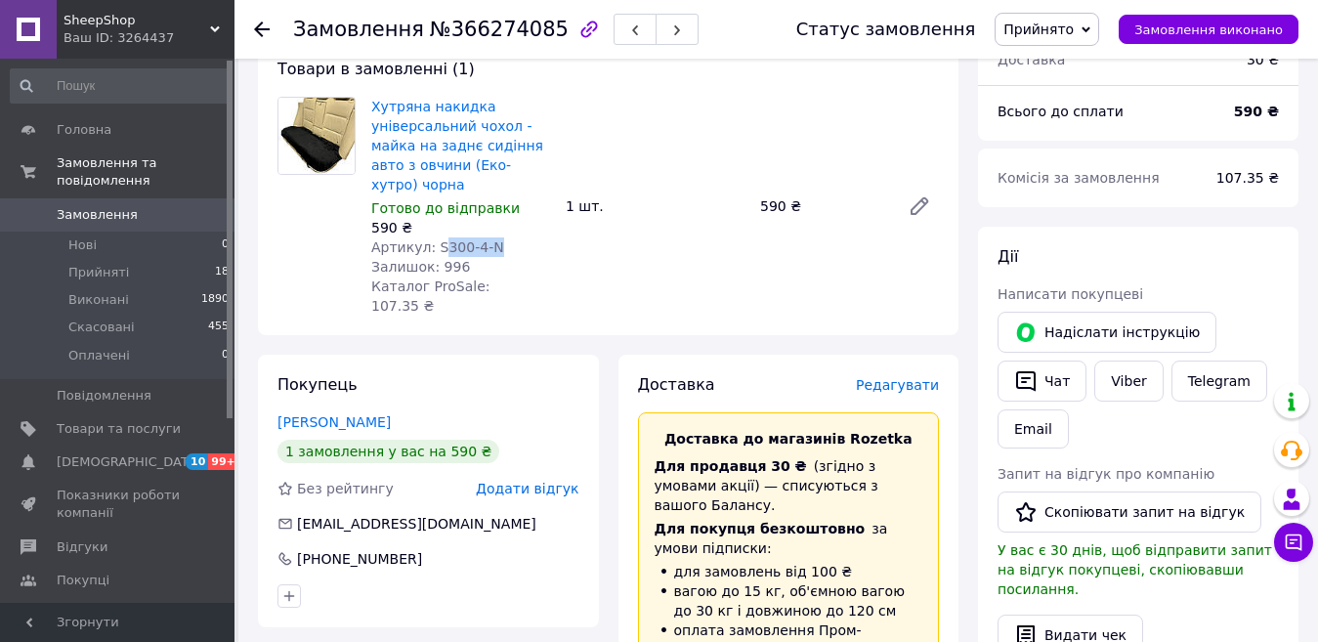
drag, startPoint x: 496, startPoint y: 211, endPoint x: 437, endPoint y: 211, distance: 59.6
click at [437, 237] on div "Артикул: S300-4-N" at bounding box center [460, 247] width 179 height 20
copy span "300-4-N"
drag, startPoint x: 70, startPoint y: 190, endPoint x: 481, endPoint y: 223, distance: 411.8
click at [70, 206] on span "Замовлення" at bounding box center [97, 215] width 81 height 18
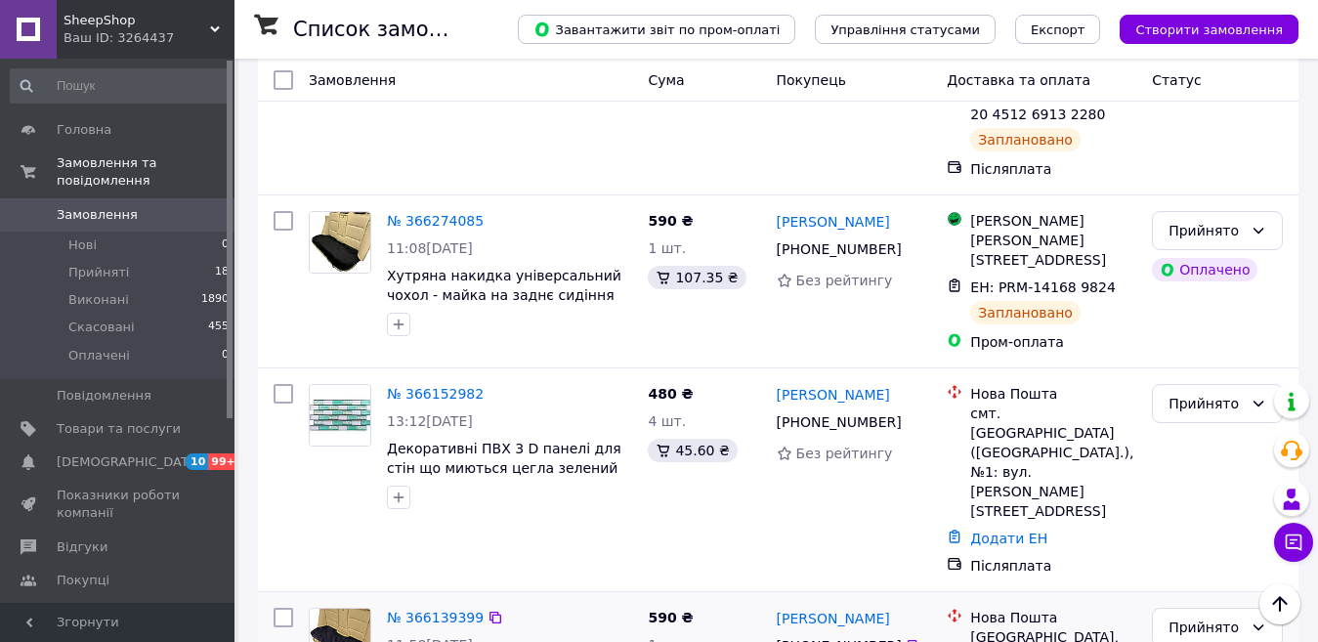
scroll to position [391, 0]
